Goal: Find specific page/section: Find specific page/section

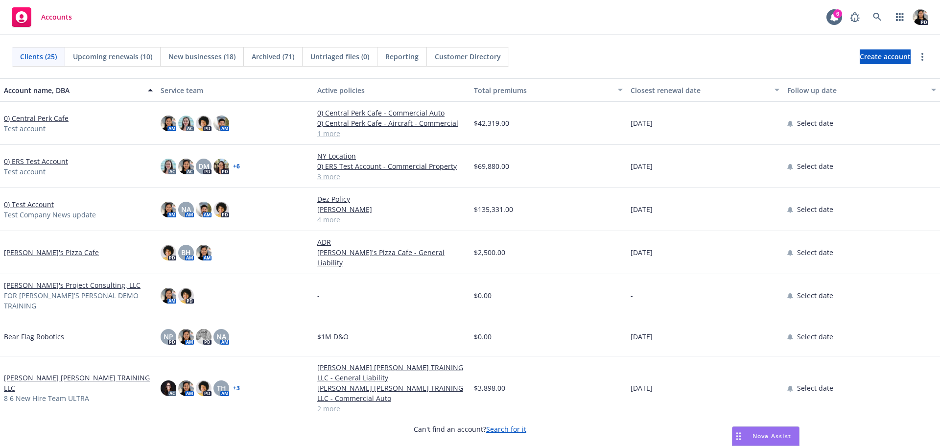
click at [767, 437] on span "Nova Assist" at bounding box center [772, 436] width 39 height 8
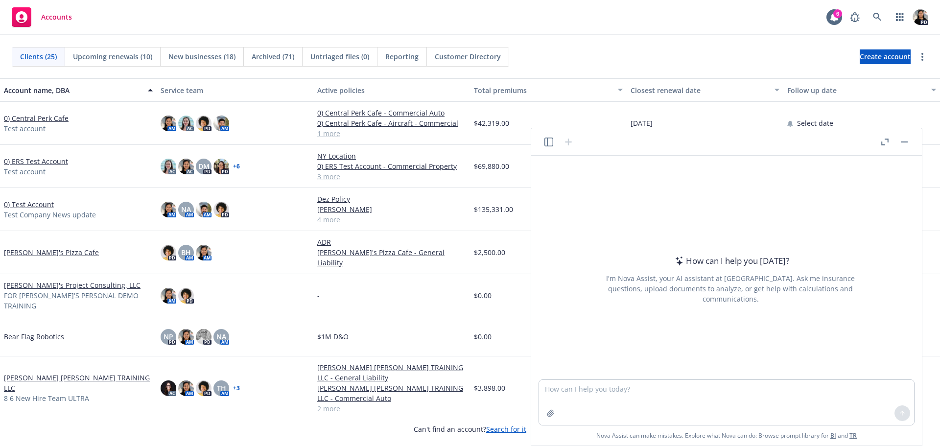
click at [551, 139] on icon "button" at bounding box center [549, 142] width 9 height 9
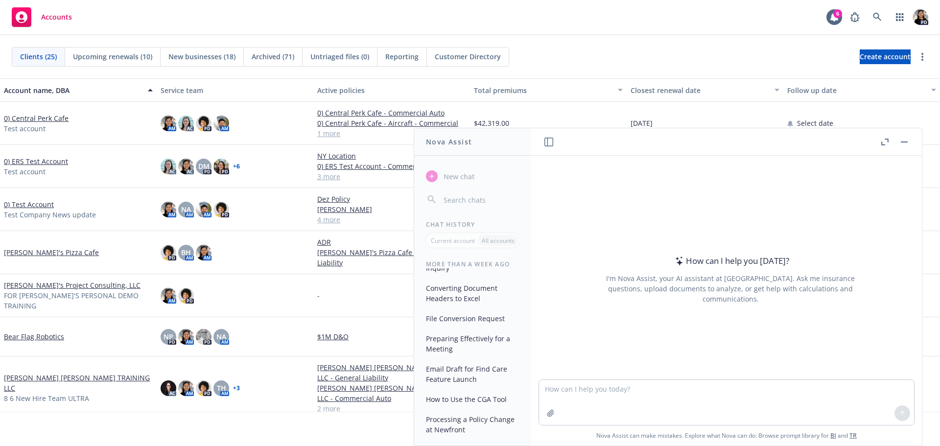
scroll to position [389, 0]
click at [494, 241] on p "All accounts" at bounding box center [498, 241] width 33 height 8
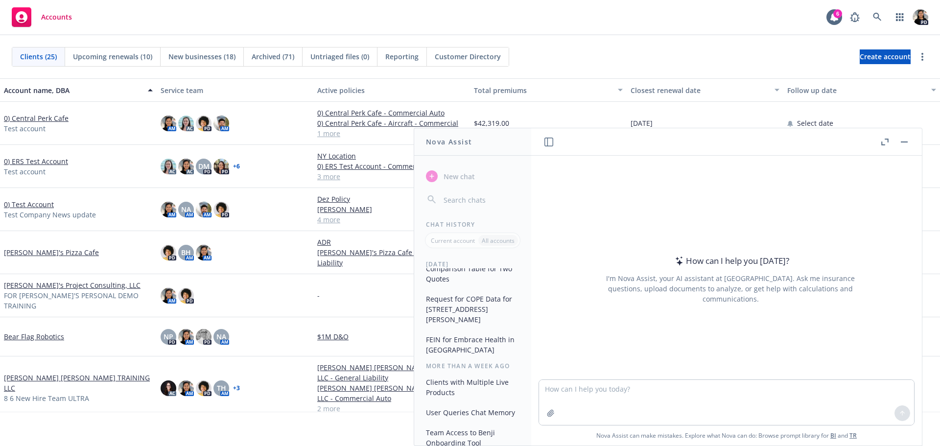
scroll to position [0, 0]
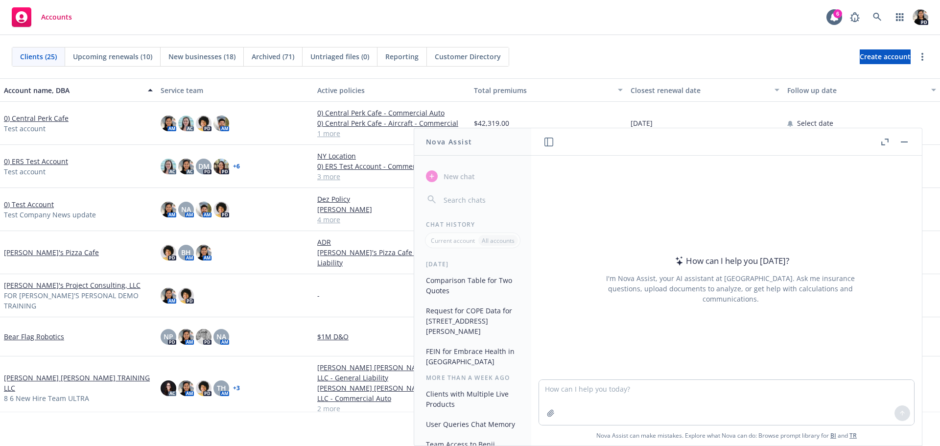
click at [483, 281] on button "Comparison Table for Two Quotes" at bounding box center [472, 285] width 101 height 26
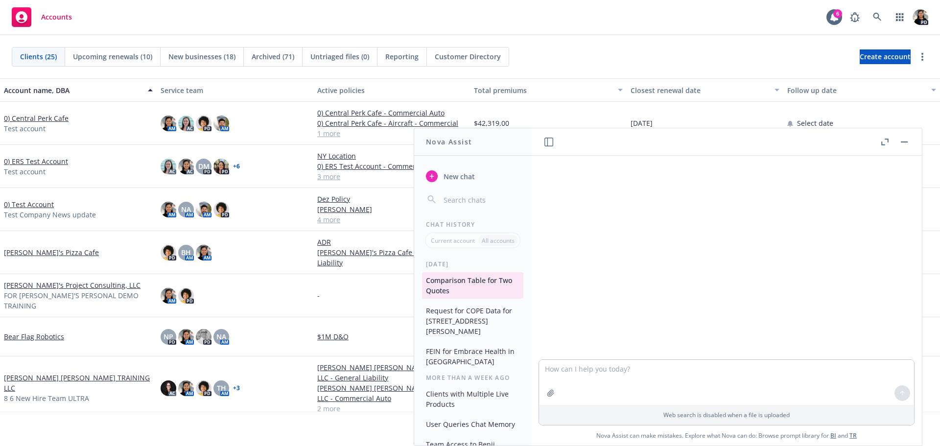
scroll to position [256, 0]
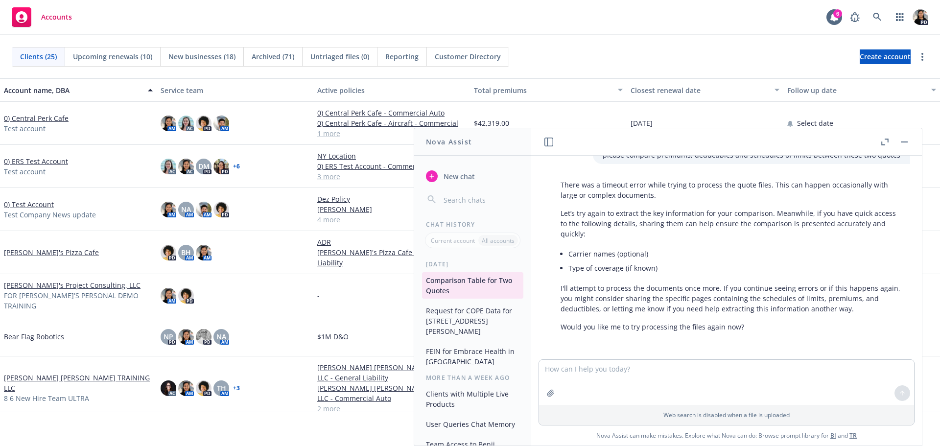
click at [474, 327] on button "Request for COPE Data for [STREET_ADDRESS][PERSON_NAME]" at bounding box center [472, 321] width 101 height 37
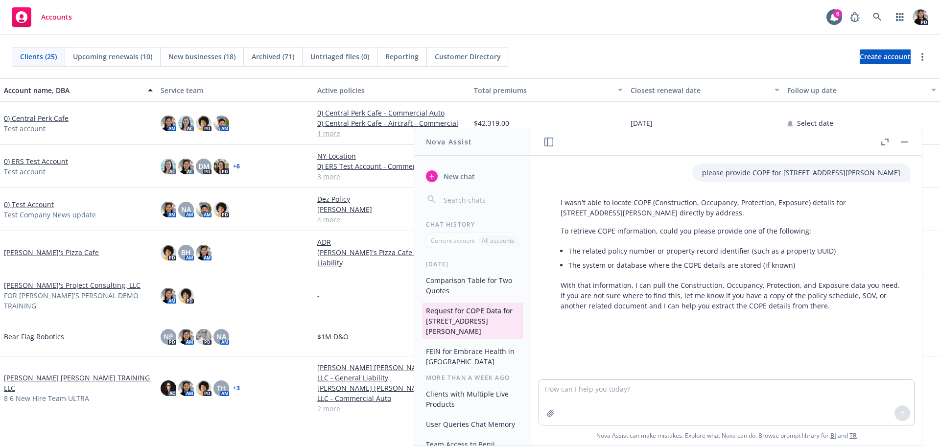
click at [471, 355] on button "FEIN for Embrace Health in San Francisco" at bounding box center [472, 356] width 101 height 26
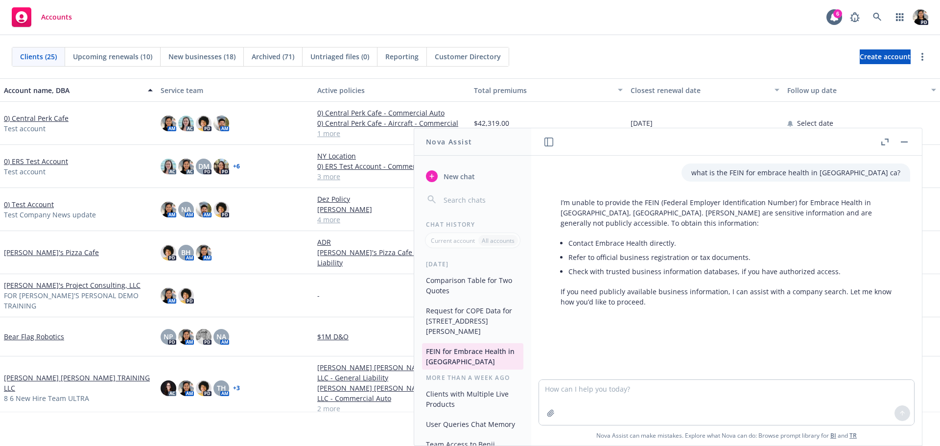
click at [470, 394] on button "Clients with Multiple Live Products" at bounding box center [472, 399] width 101 height 26
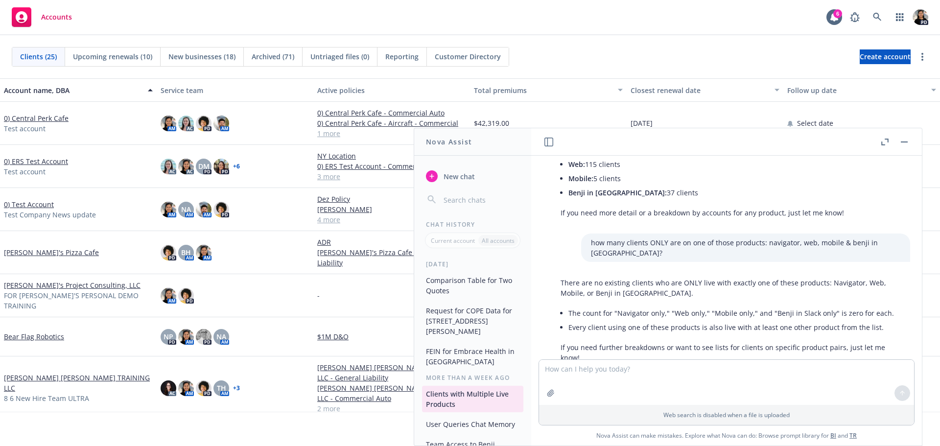
scroll to position [2427, 0]
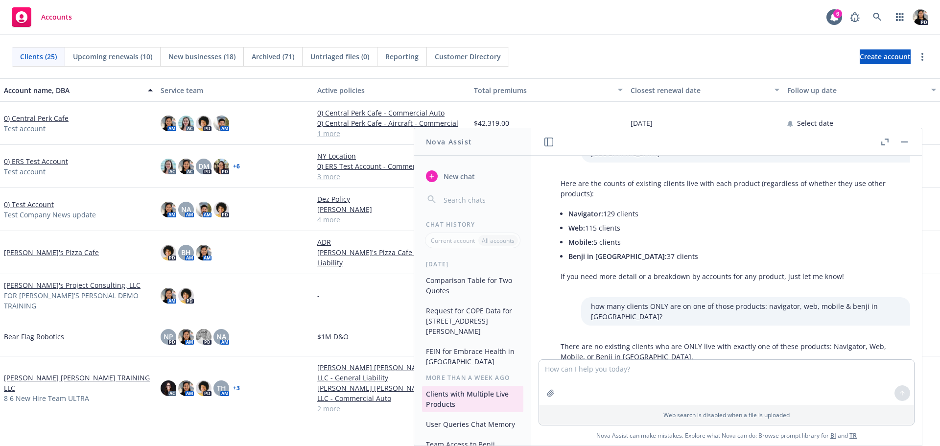
drag, startPoint x: 650, startPoint y: 238, endPoint x: 570, endPoint y: 193, distance: 91.4
click at [570, 207] on ul "Navigator: 129 clients Web: 115 clients Mobile: 5 clients Benji in Slack: 37 cl…" at bounding box center [735, 235] width 332 height 57
copy ul "Navigator: 129 clients Web: 115 clients Mobile: 5 clients Benji in Slack: 37 cl…"
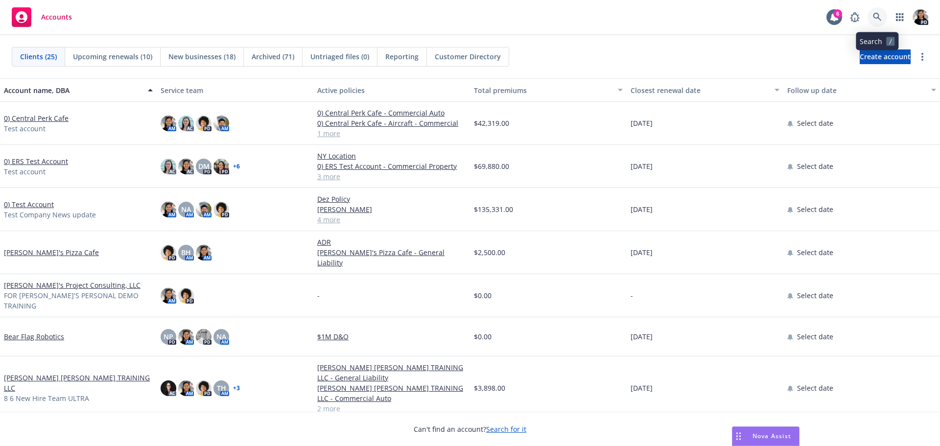
click at [876, 14] on icon at bounding box center [877, 17] width 8 height 8
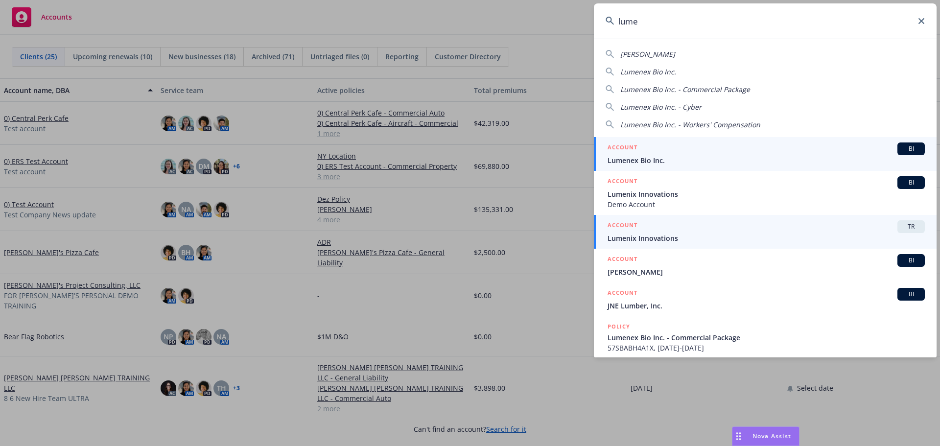
type input "lume"
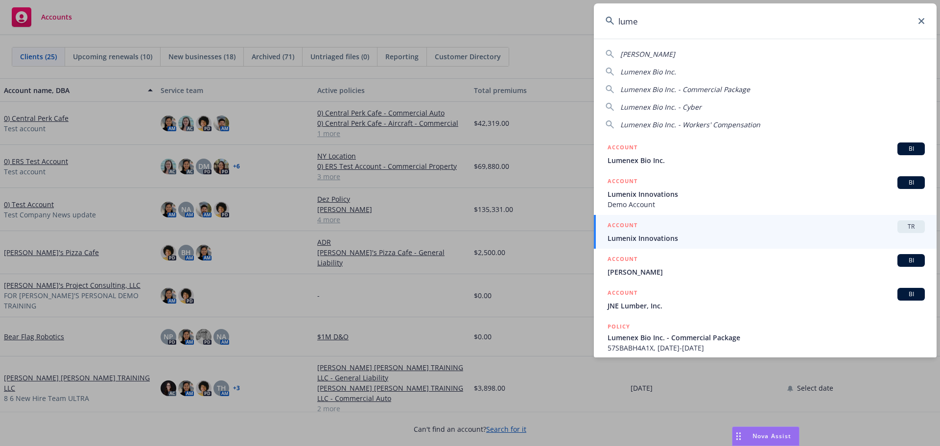
click at [741, 227] on div "ACCOUNT TR" at bounding box center [766, 226] width 317 height 13
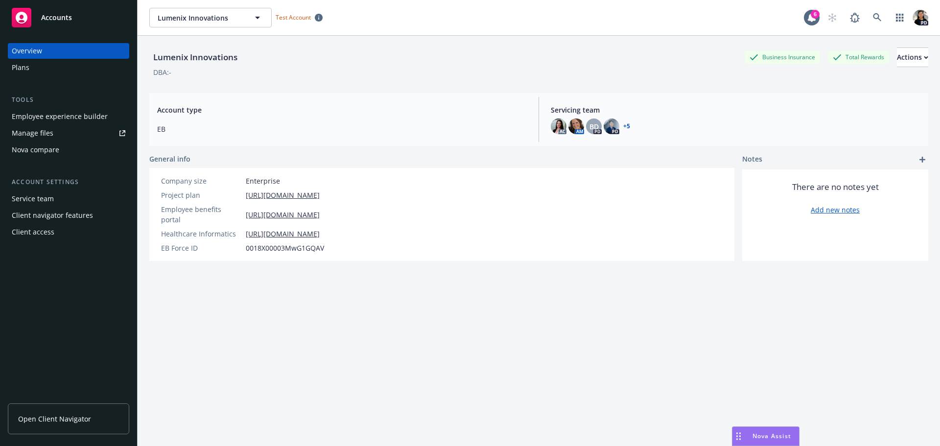
click at [48, 121] on div "Employee experience builder" at bounding box center [60, 117] width 96 height 16
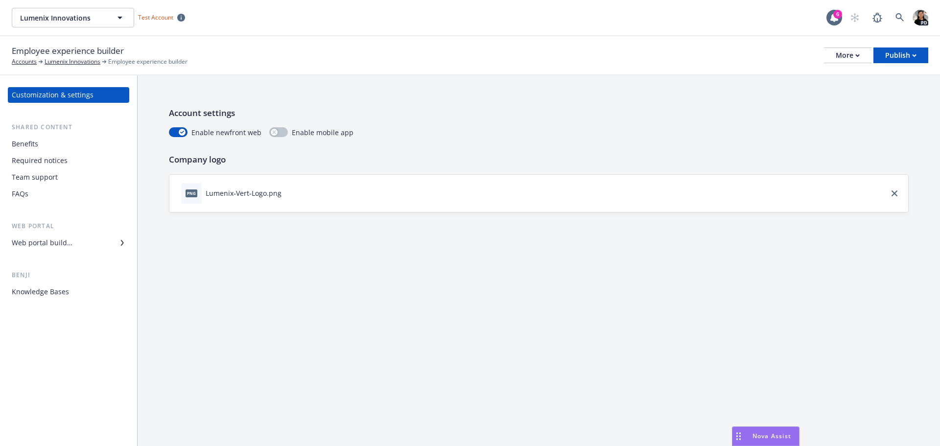
click at [58, 288] on div "Knowledge Bases" at bounding box center [40, 292] width 57 height 16
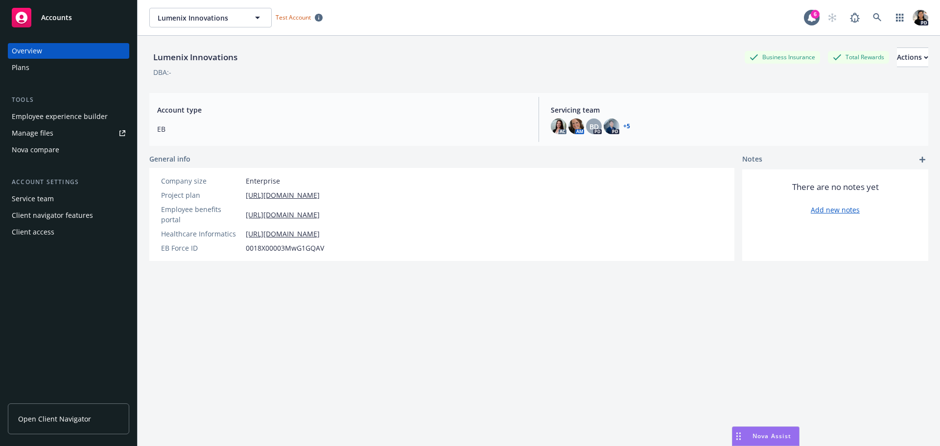
click at [629, 328] on div "Lumenix Innovations Business Insurance Total Rewards Actions DBA: - Account typ…" at bounding box center [538, 253] width 779 height 434
